Goal: Information Seeking & Learning: Learn about a topic

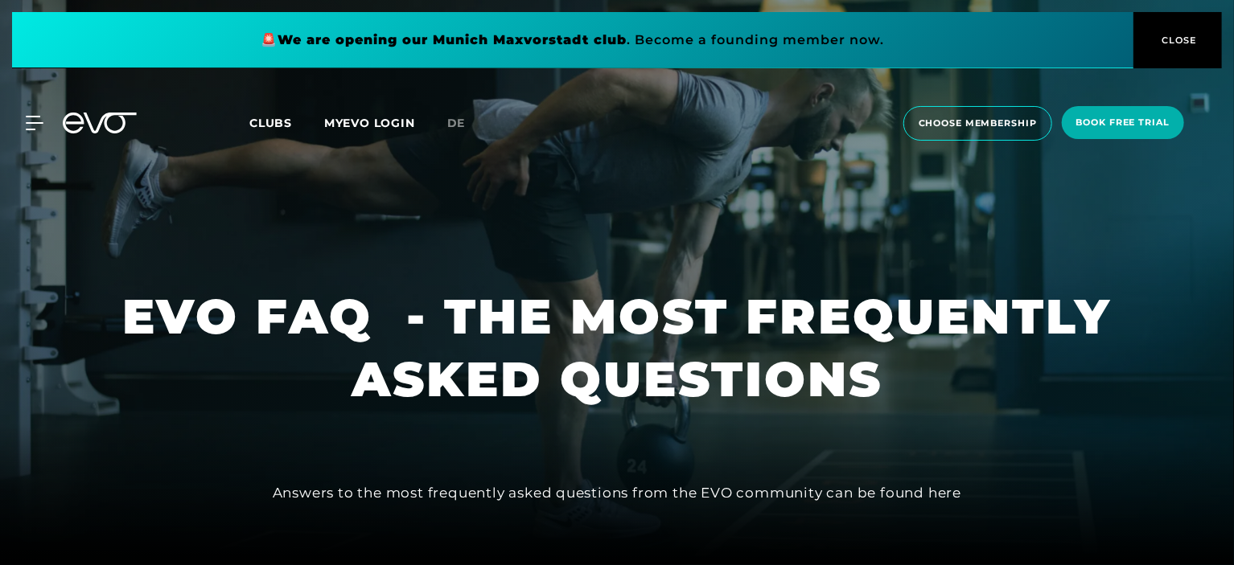
drag, startPoint x: 1233, startPoint y: 26, endPoint x: 1234, endPoint y: 47, distance: 21.0
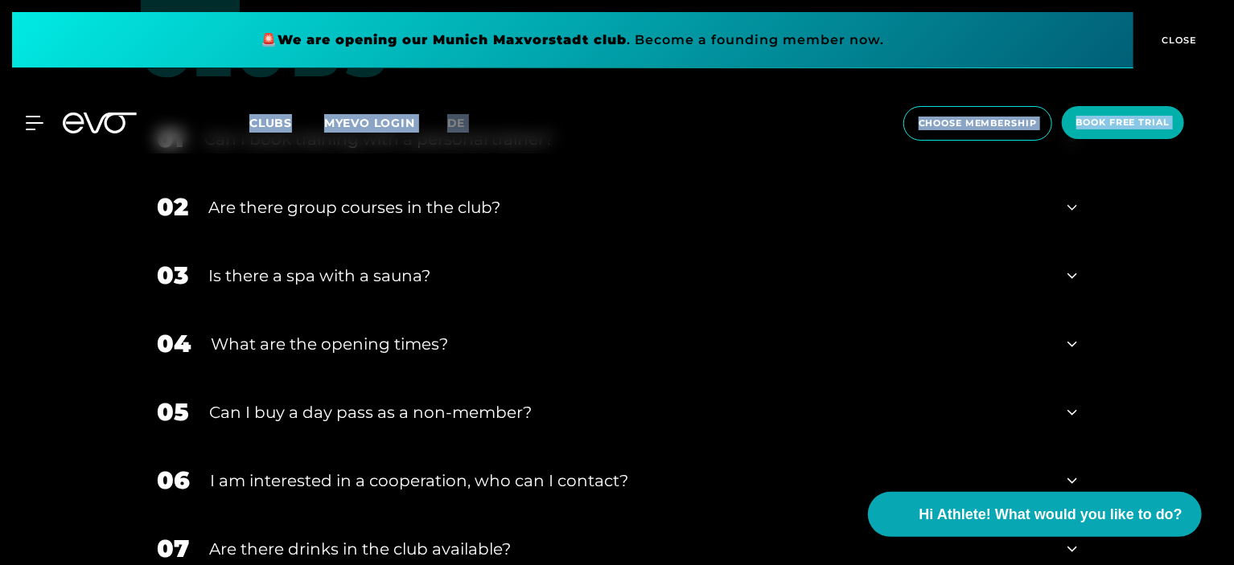
scroll to position [2376, 0]
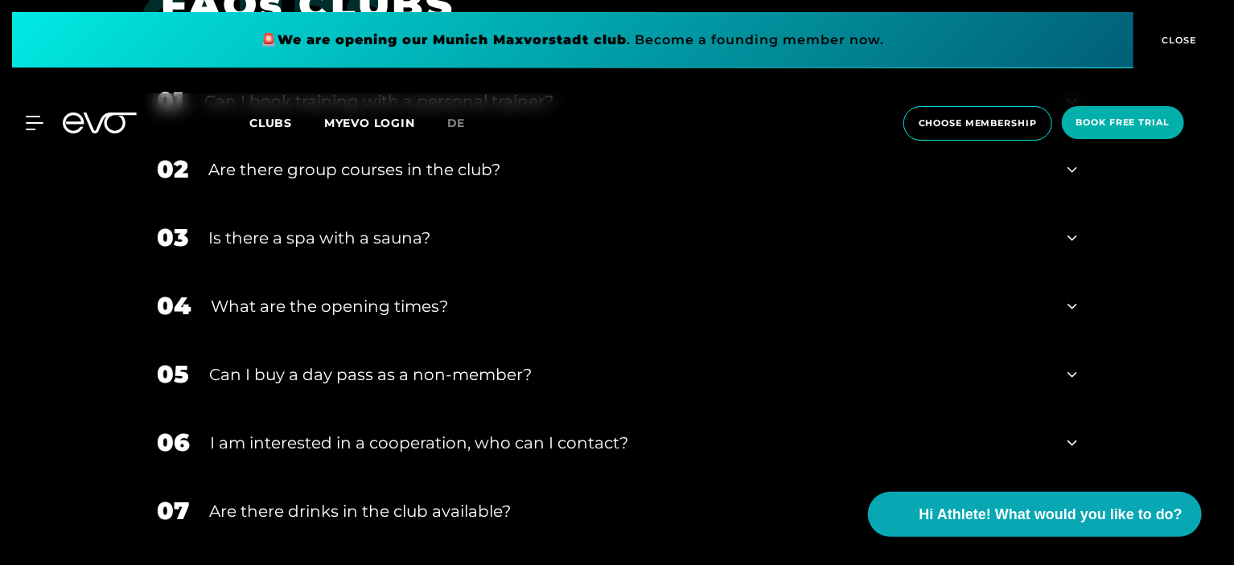
click at [389, 241] on div "Is there a spa with a sauna?" at bounding box center [627, 238] width 839 height 24
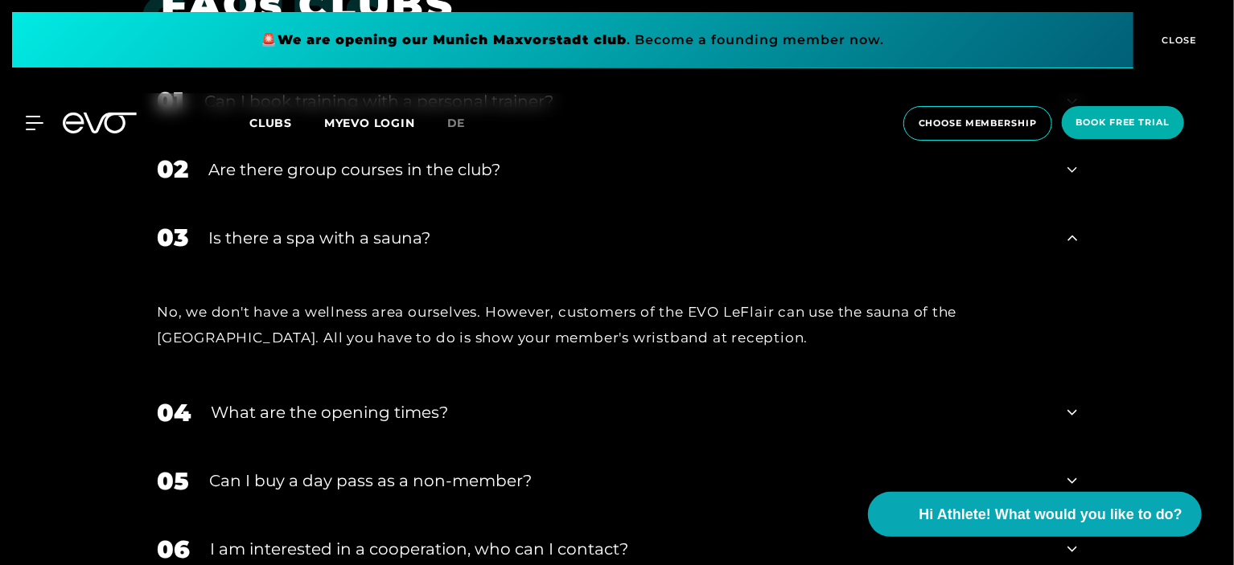
click at [389, 241] on div "Is there a spa with a sauna?" at bounding box center [627, 238] width 839 height 24
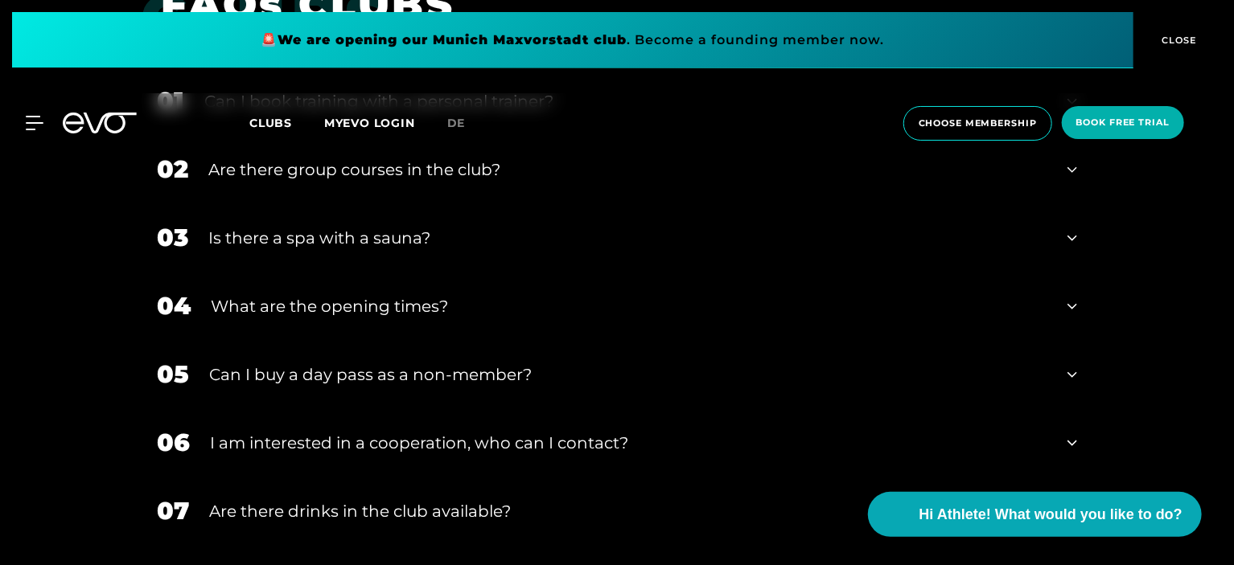
drag, startPoint x: 1233, startPoint y: 374, endPoint x: 1231, endPoint y: 382, distance: 8.2
click at [1231, 382] on div "Clubs FAQs CLUBS 01 Can I book training with a personal trainer? 02 Are there g…" at bounding box center [617, 326] width 1234 height 736
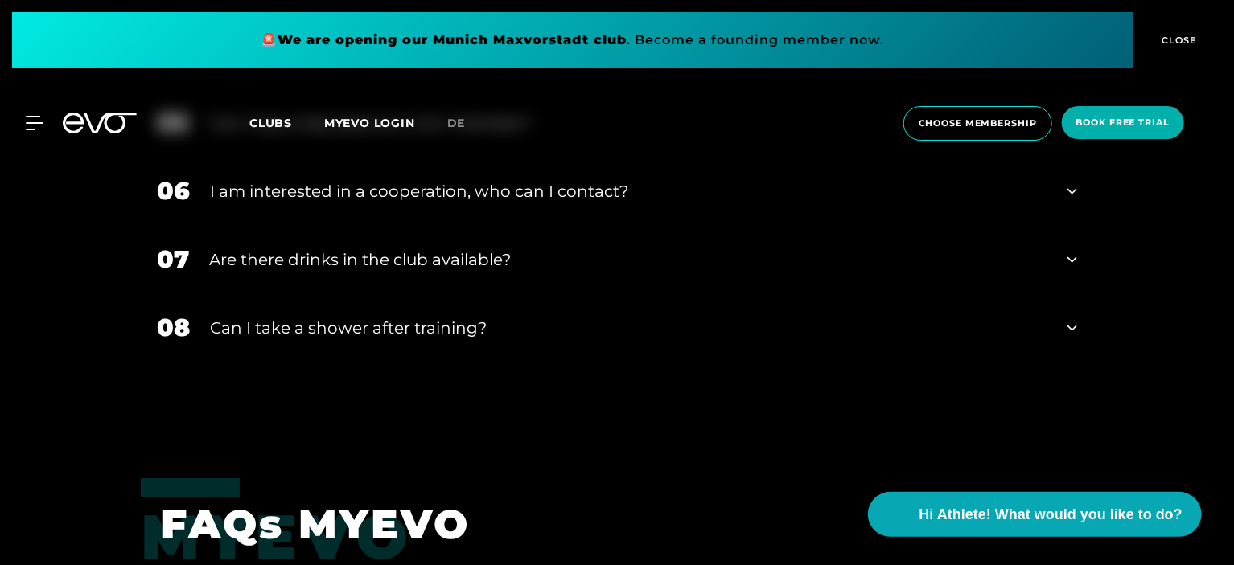
scroll to position [2629, 0]
click at [1072, 318] on icon at bounding box center [1072, 327] width 10 height 19
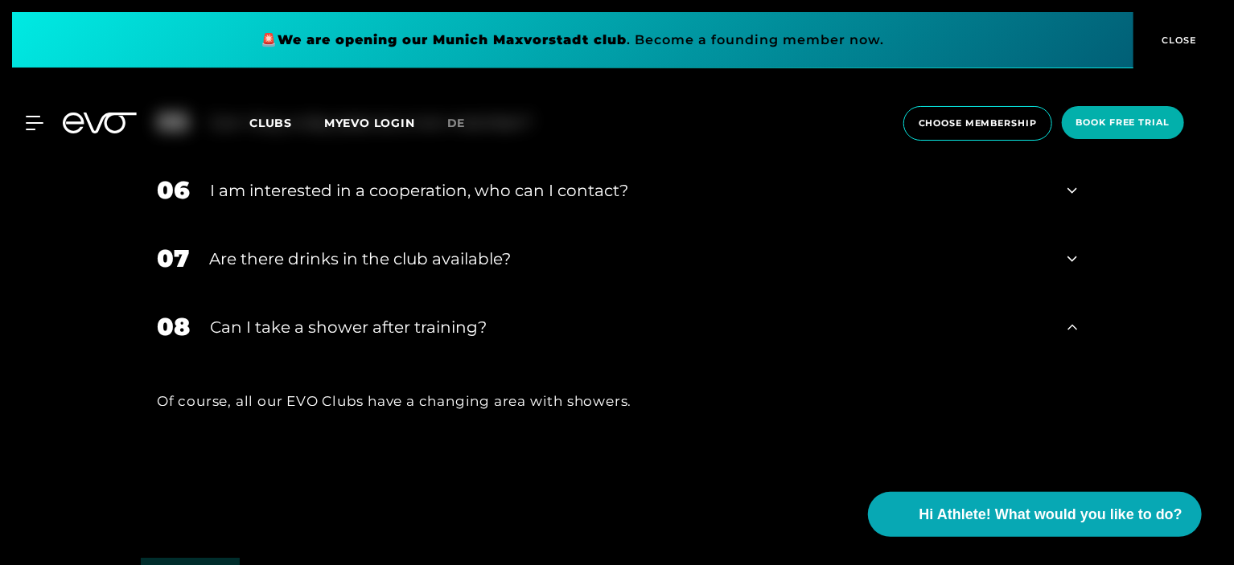
click at [1072, 318] on icon at bounding box center [1072, 327] width 10 height 19
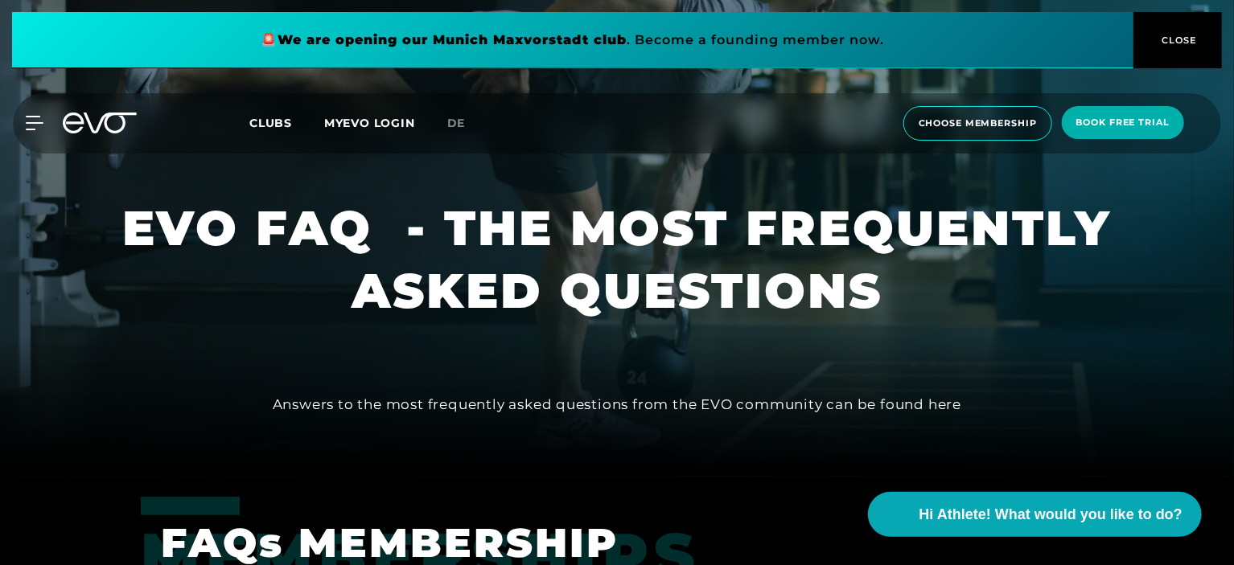
scroll to position [0, 0]
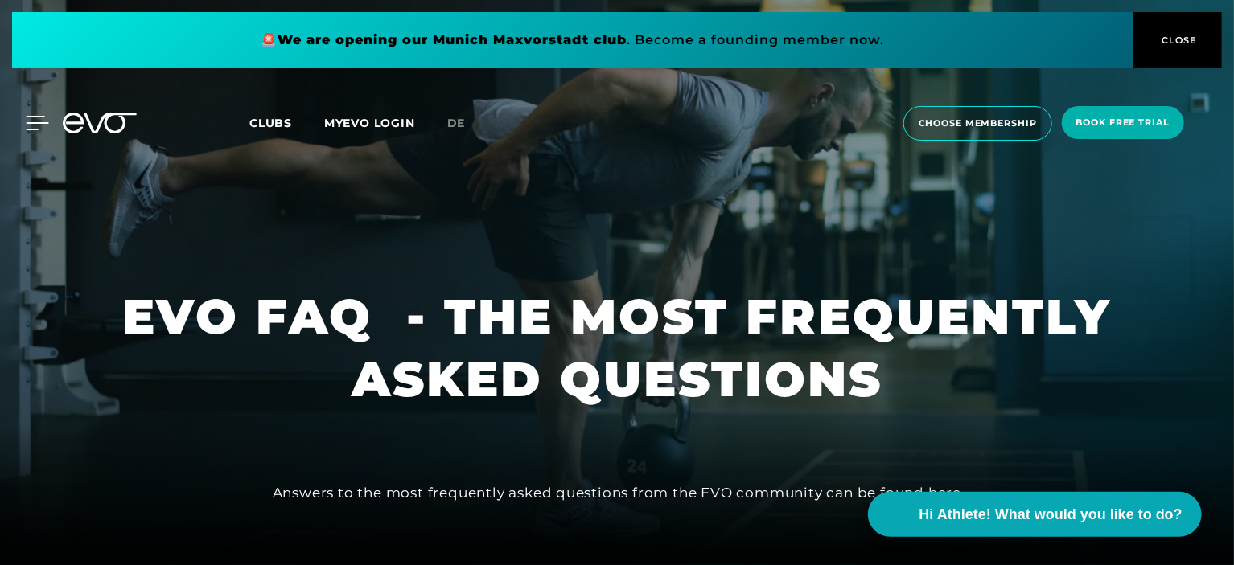
click at [35, 122] on icon at bounding box center [38, 123] width 23 height 13
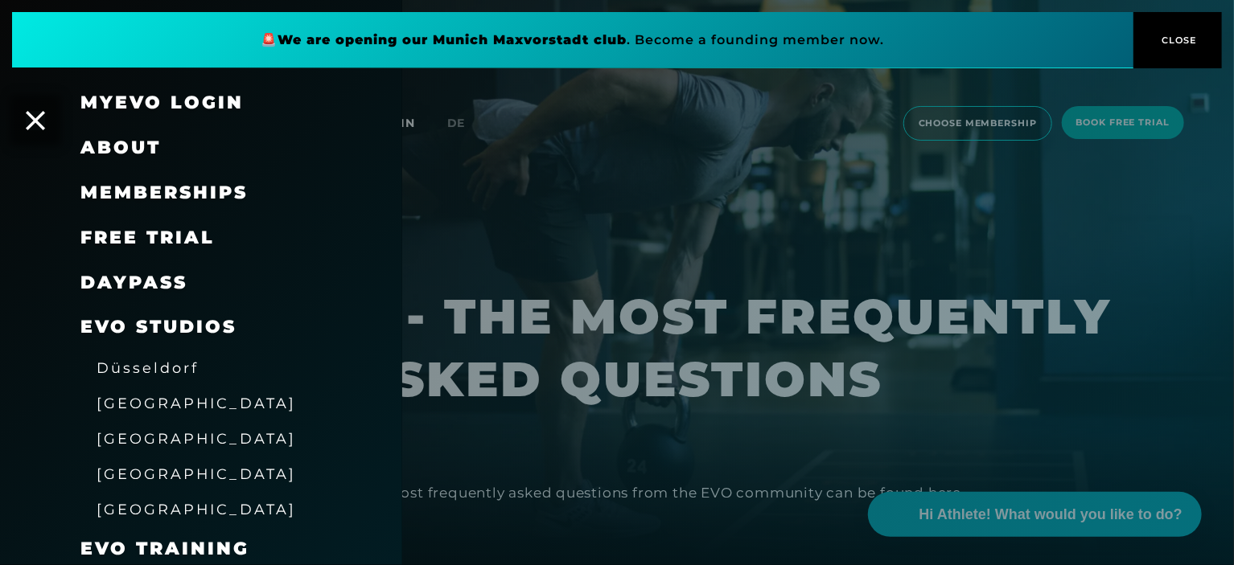
click at [168, 189] on span "Memberships" at bounding box center [163, 193] width 167 height 22
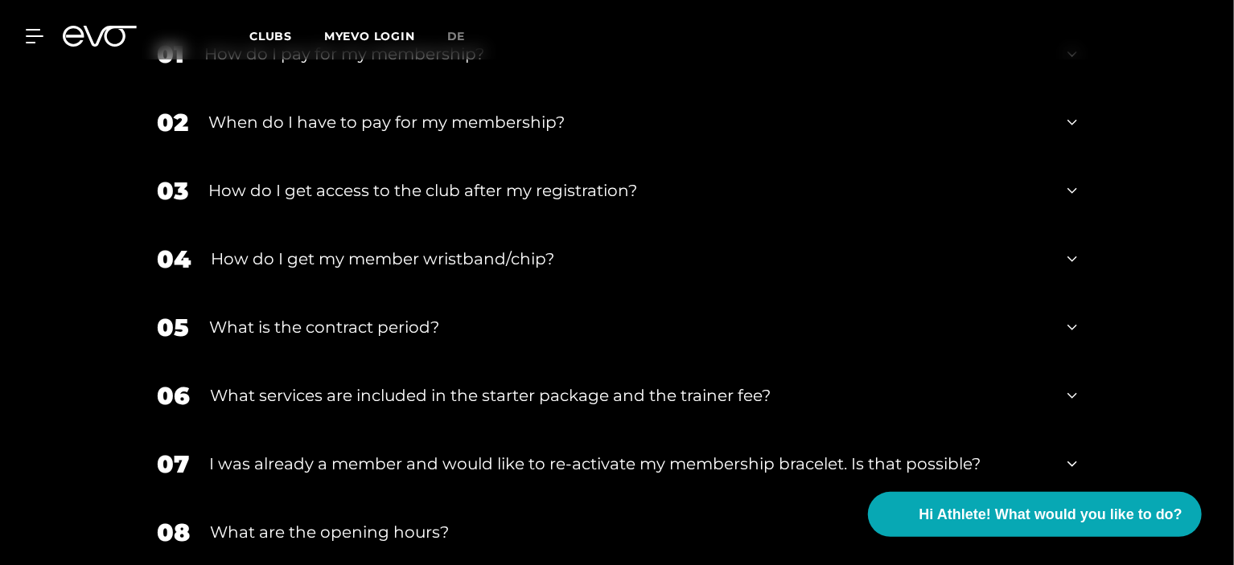
scroll to position [2163, 0]
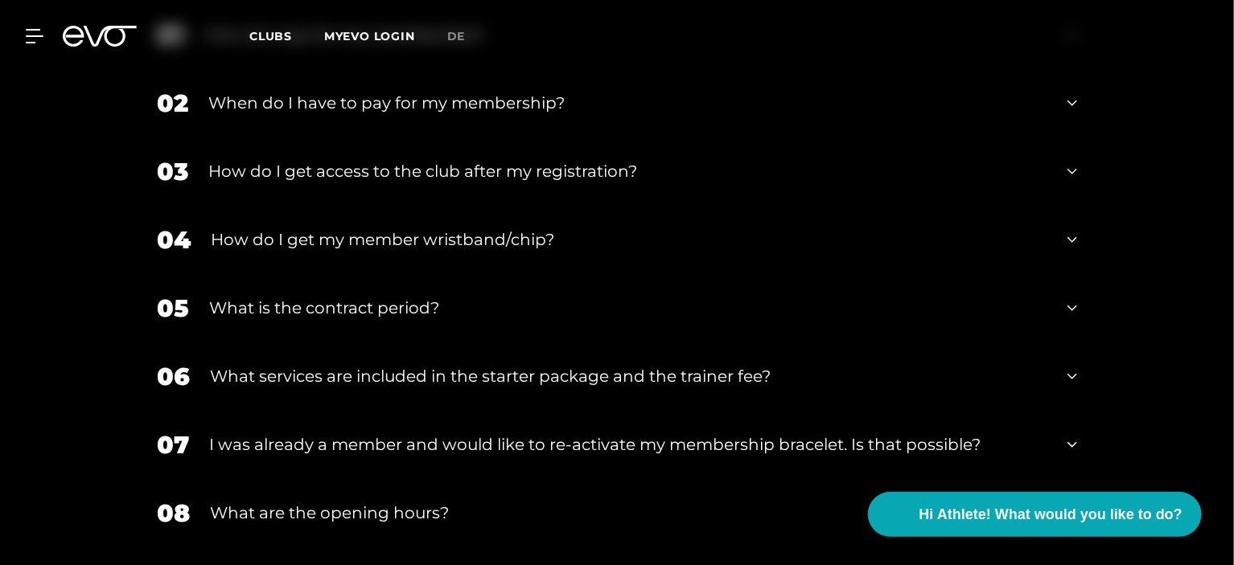
click at [540, 237] on div "How do I get my member wristband/chip?" at bounding box center [629, 240] width 836 height 24
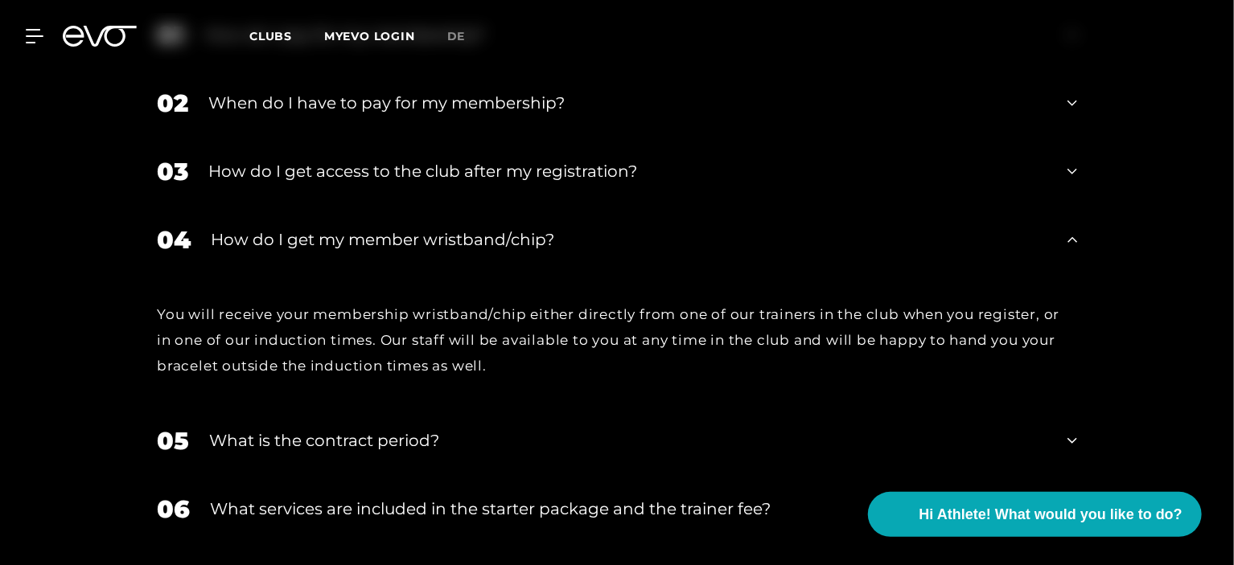
click at [540, 237] on div "How do I get my member wristband/chip?" at bounding box center [629, 240] width 836 height 24
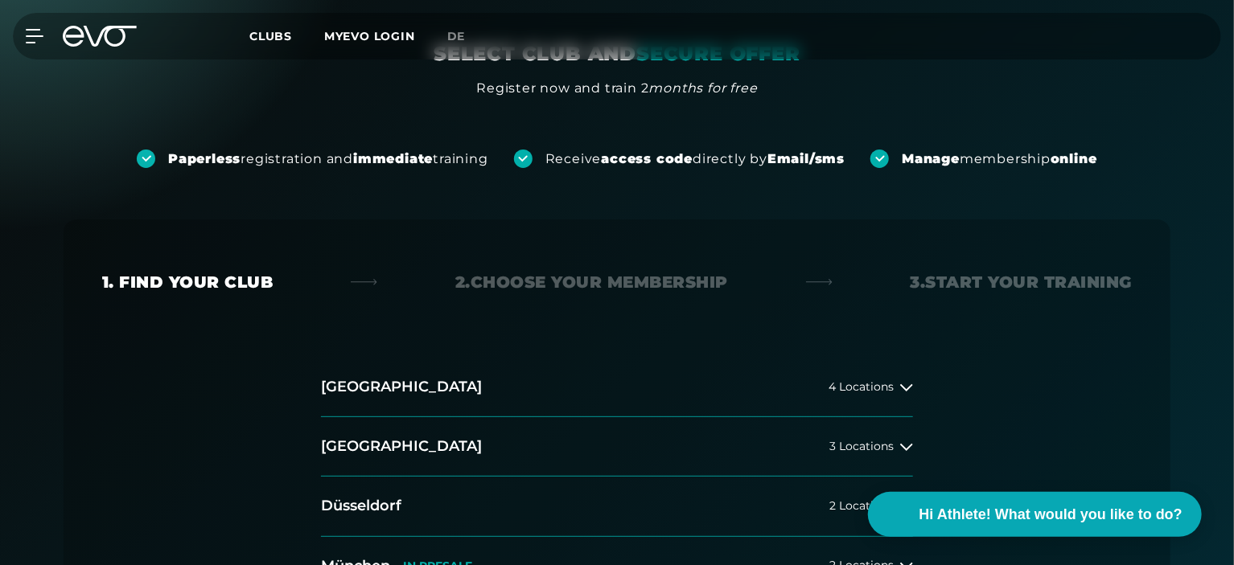
scroll to position [90, 0]
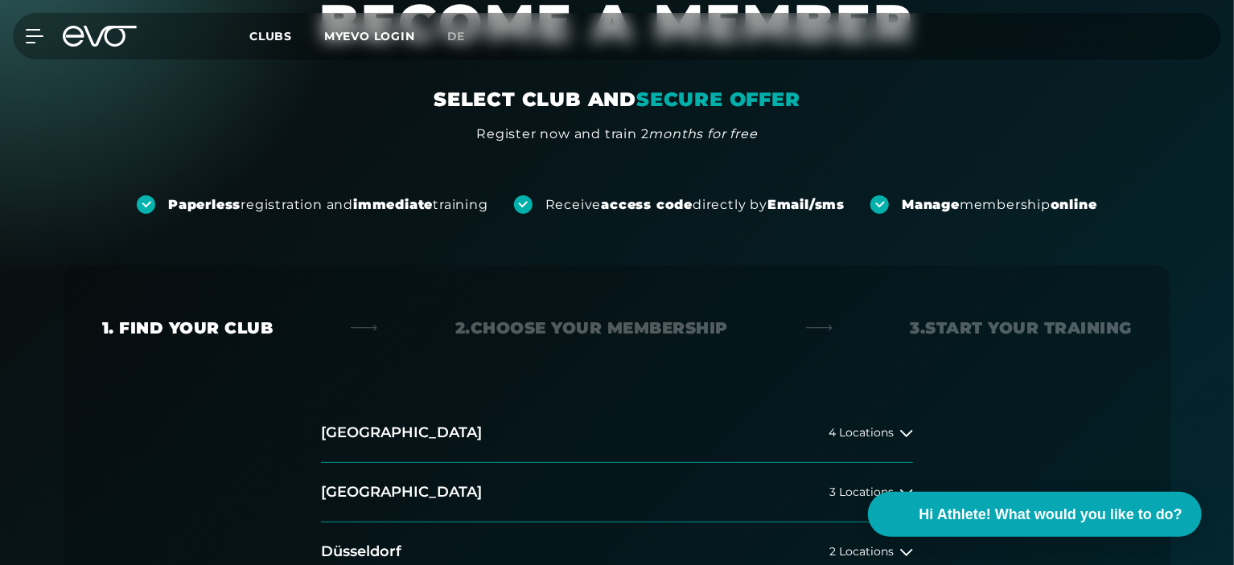
click at [1196, 30] on div "MyEVO Login About Memberships free trial DAYPASS EVO Studios [GEOGRAPHIC_DATA] …" at bounding box center [616, 36] width 1227 height 47
drag, startPoint x: 1233, startPoint y: 79, endPoint x: 1233, endPoint y: -18, distance: 96.5
